Goal: Task Accomplishment & Management: Use online tool/utility

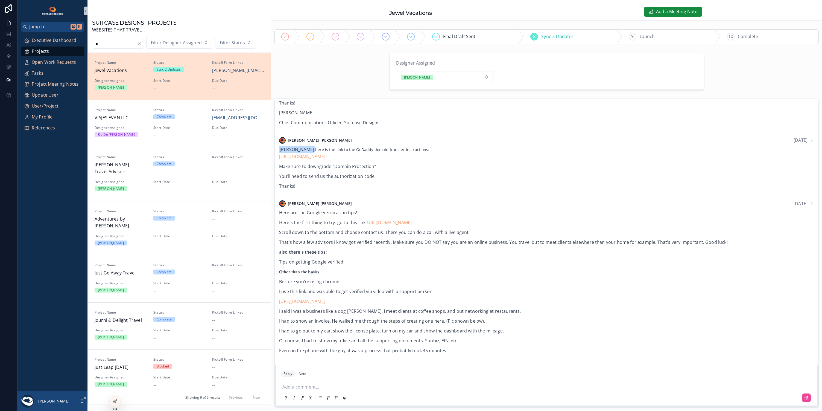
scroll to position [238, 0]
click at [83, 401] on icon "scrollable content" at bounding box center [81, 401] width 1 height 1
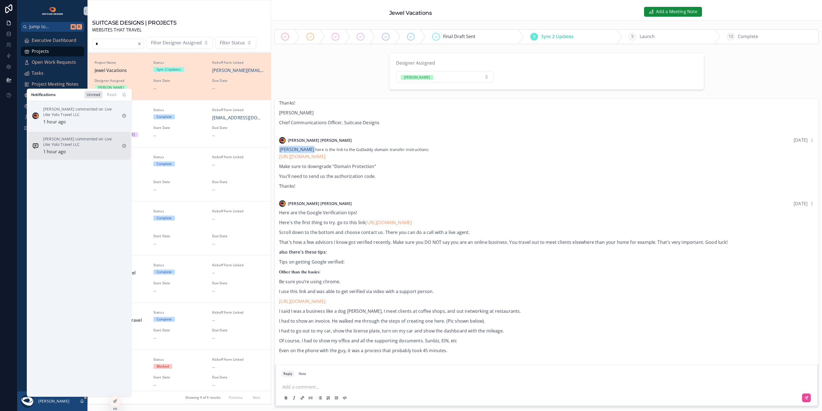
click at [83, 147] on p "[PERSON_NAME] commented on Live Like Yolo Travel LLC" at bounding box center [80, 141] width 74 height 11
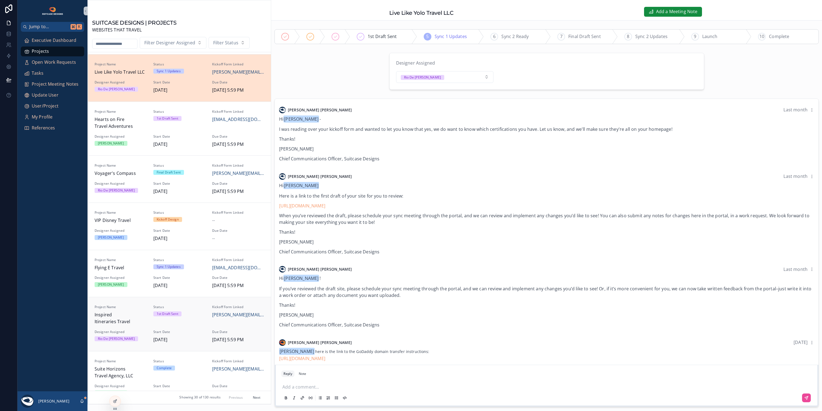
scroll to position [119, 0]
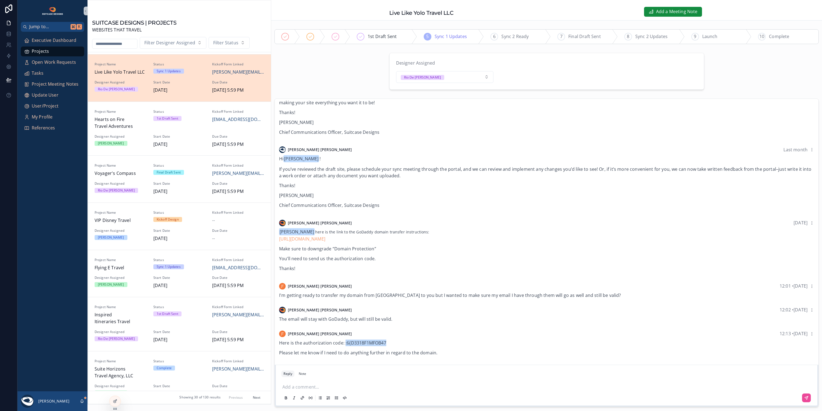
drag, startPoint x: 344, startPoint y: 340, endPoint x: 404, endPoint y: 341, distance: 60.1
click at [404, 341] on p "Here is the authorization code: :6{D3318F1MFOB47" at bounding box center [546, 342] width 535 height 7
copy p ":6{D3318F1MFOB47"
click at [82, 400] on icon "scrollable content" at bounding box center [82, 400] width 4 height 4
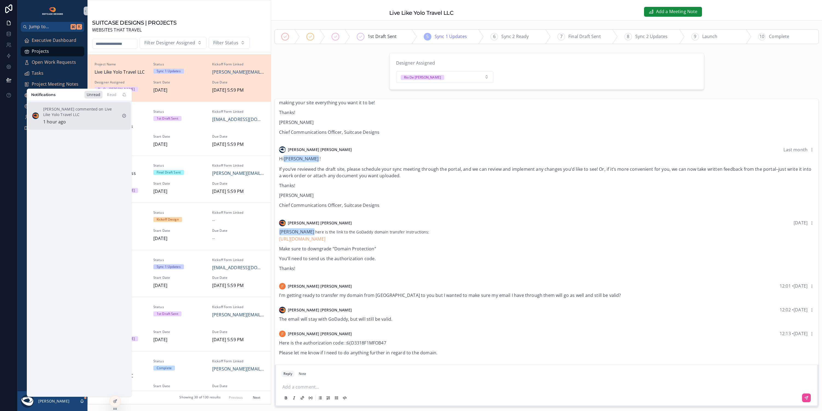
click at [83, 112] on p "[PERSON_NAME] commented on Live Like Yolo Travel LLC" at bounding box center [80, 111] width 74 height 11
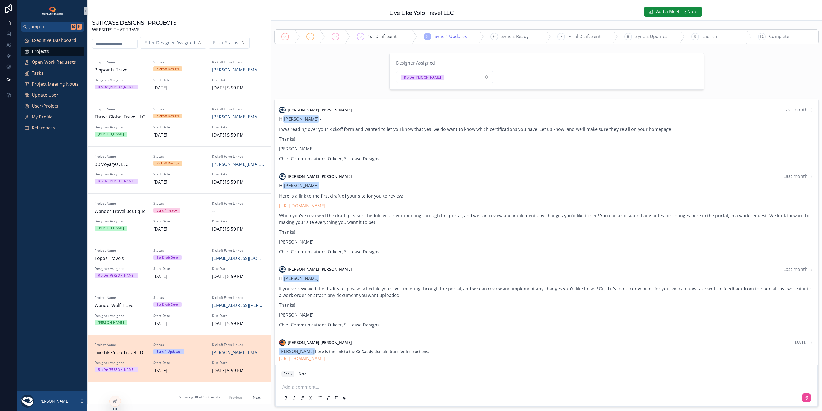
scroll to position [119, 0]
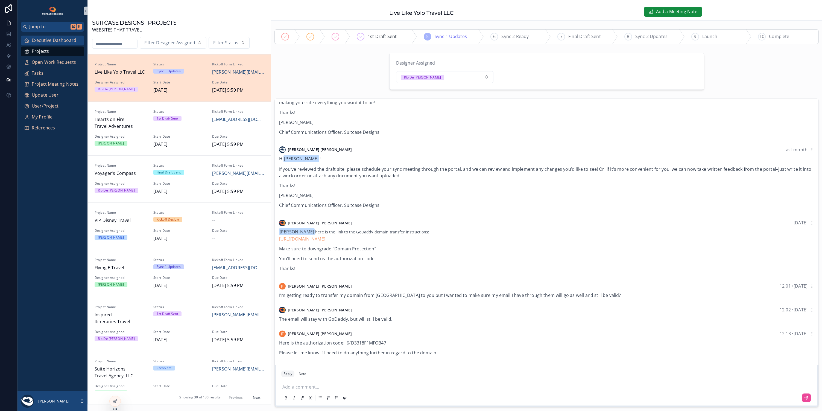
click at [56, 39] on span "Executive Dashboard" at bounding box center [54, 40] width 45 height 7
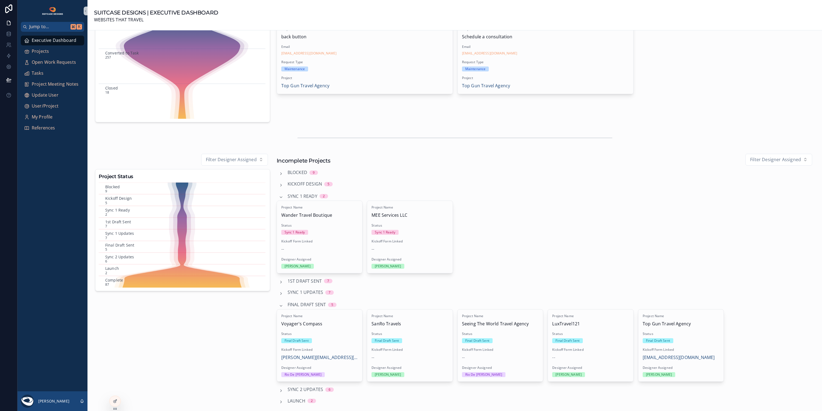
scroll to position [221, 0]
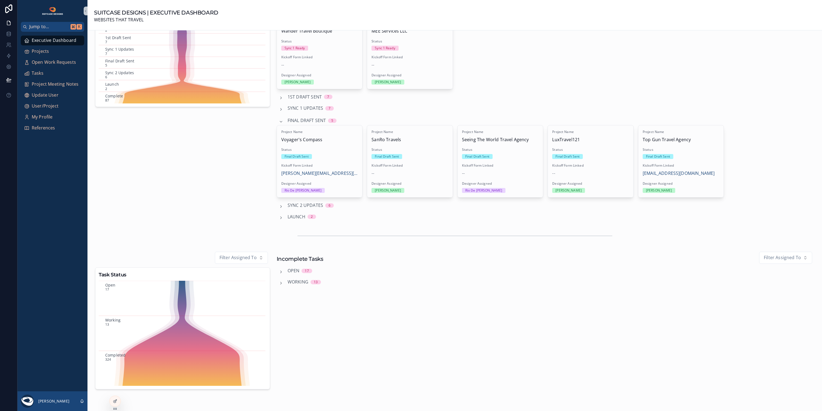
click at [299, 203] on span "Sync 2 Updates" at bounding box center [306, 205] width 36 height 7
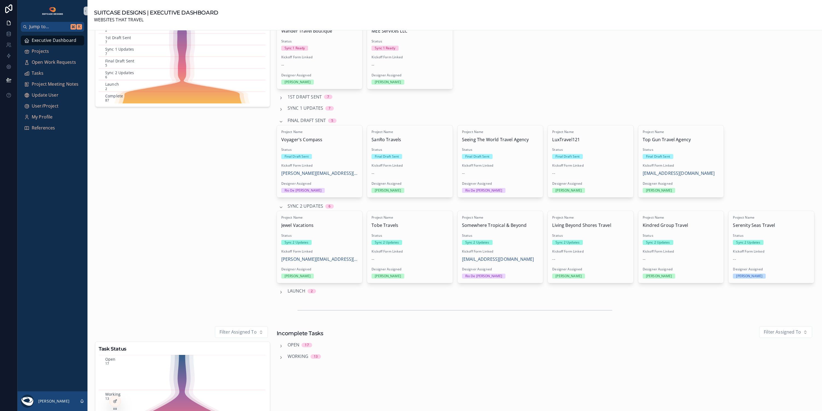
click at [291, 288] on span "Launch" at bounding box center [297, 290] width 18 height 7
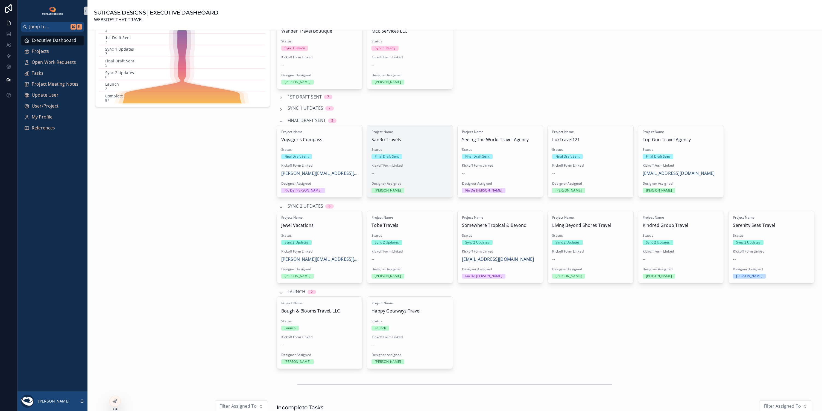
scroll to position [61, 0]
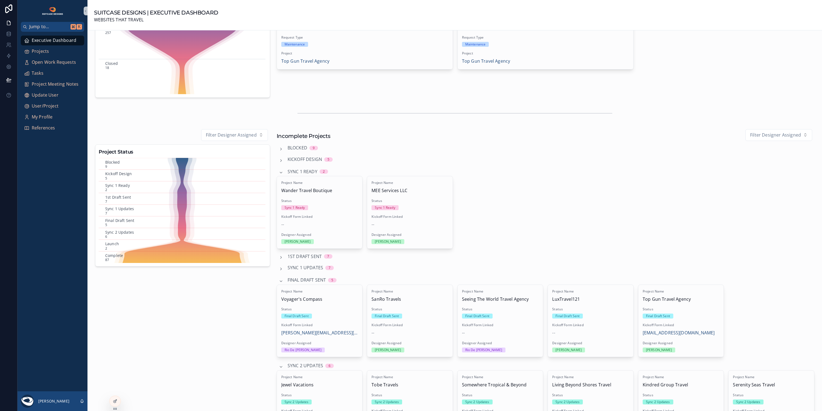
click at [304, 266] on span "Sync 1 Updates" at bounding box center [306, 267] width 36 height 7
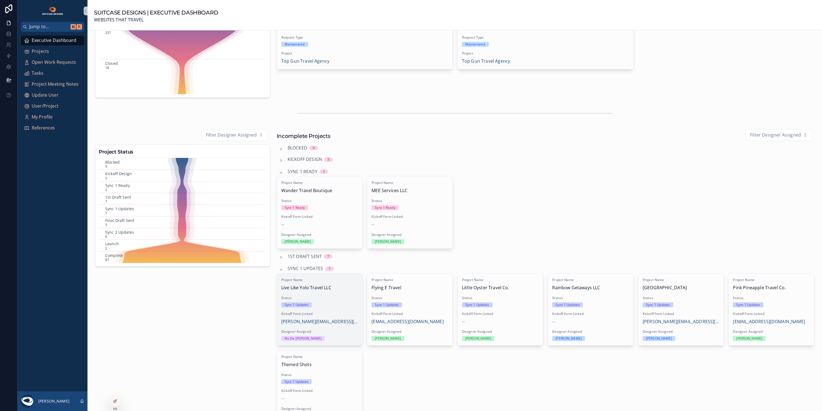
click at [328, 295] on span "Status" at bounding box center [319, 297] width 77 height 4
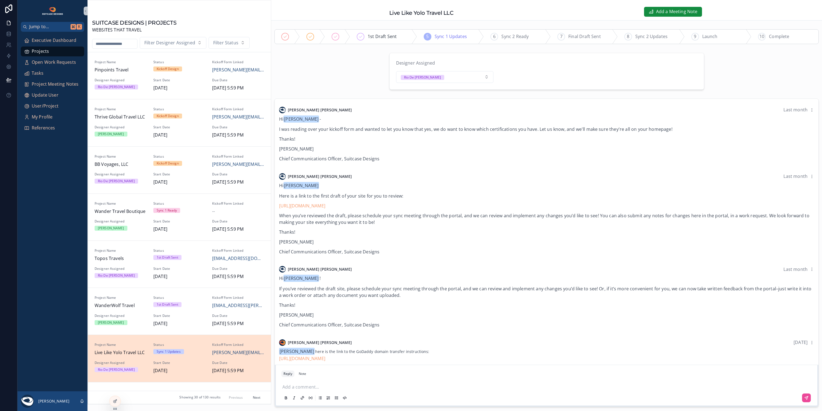
scroll to position [280, 0]
